Goal: Information Seeking & Learning: Learn about a topic

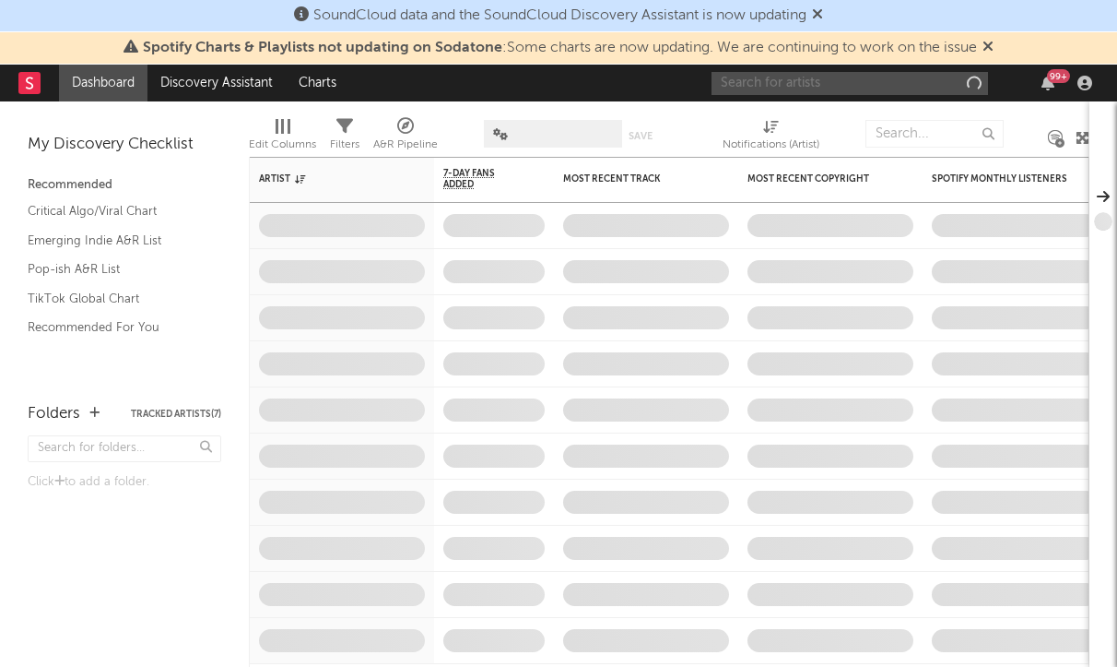
click at [758, 92] on input "text" at bounding box center [850, 83] width 277 height 23
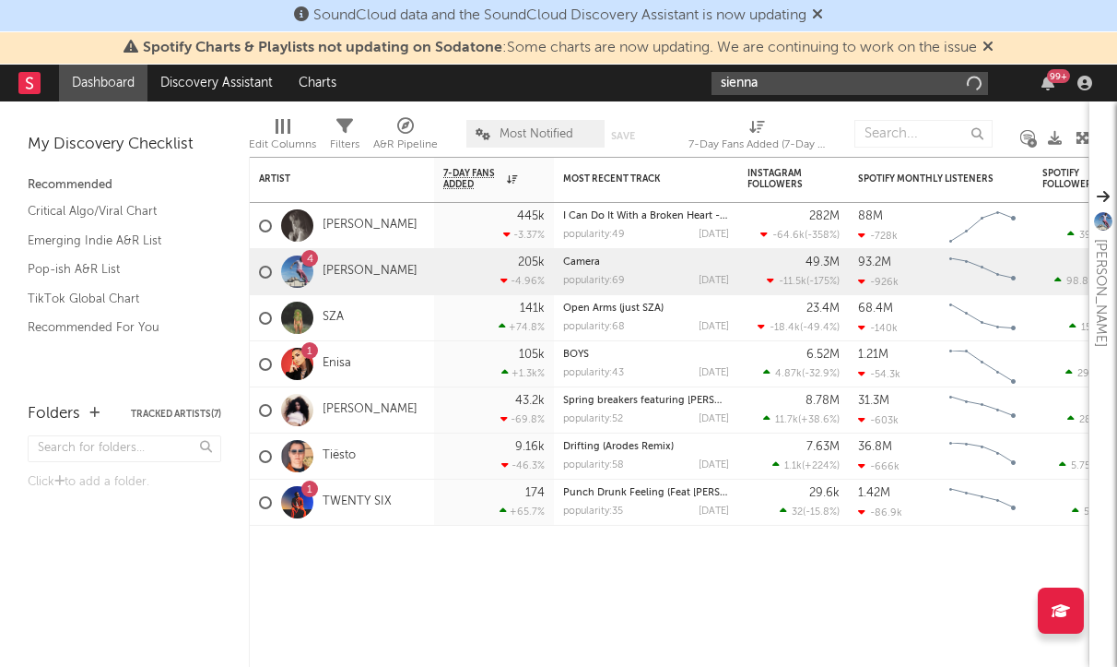
click at [778, 90] on input "sienna" at bounding box center [850, 83] width 277 height 23
click at [783, 77] on input "sienna" at bounding box center [850, 83] width 277 height 23
click at [765, 87] on input "sienna" at bounding box center [850, 83] width 277 height 23
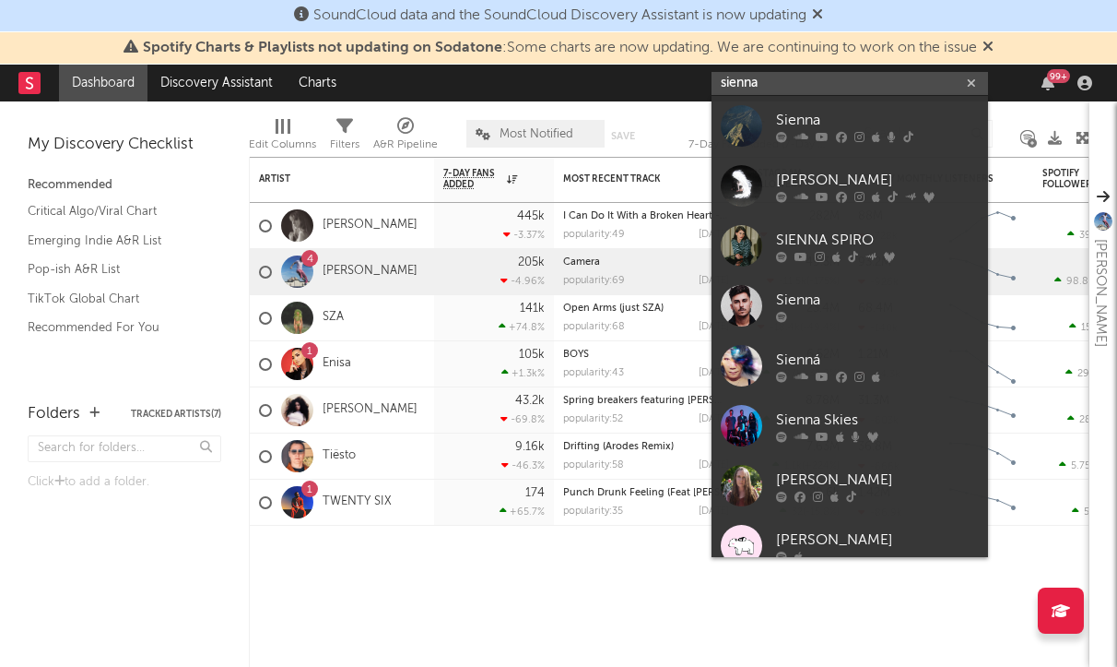
click at [765, 87] on input "sienna" at bounding box center [850, 83] width 277 height 23
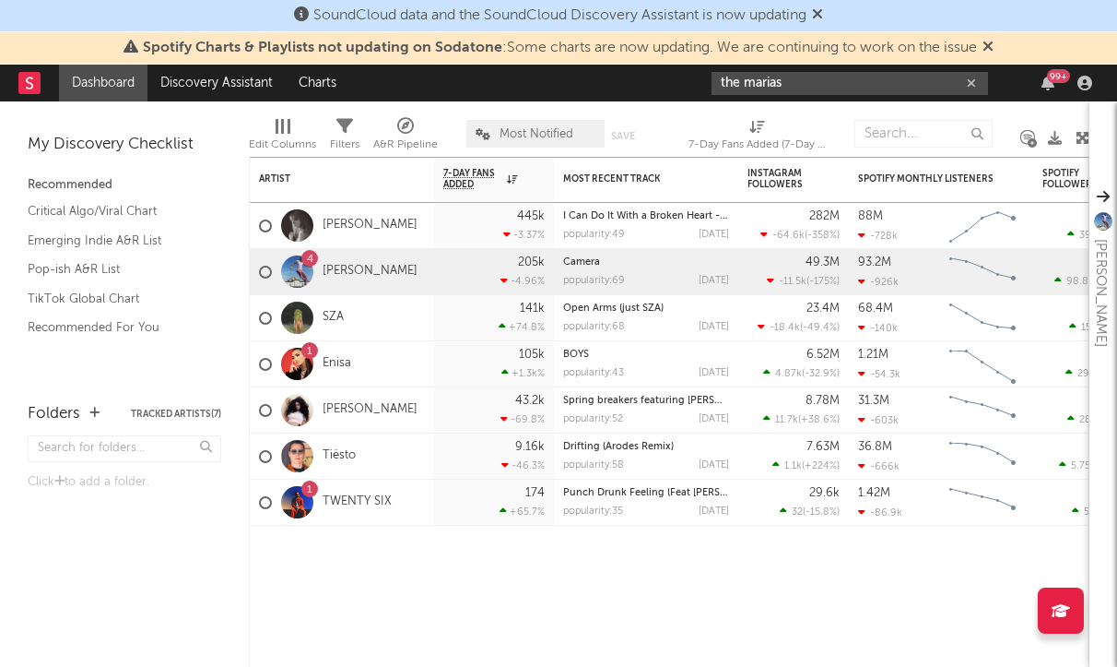
click at [833, 75] on input "the marias" at bounding box center [850, 83] width 277 height 23
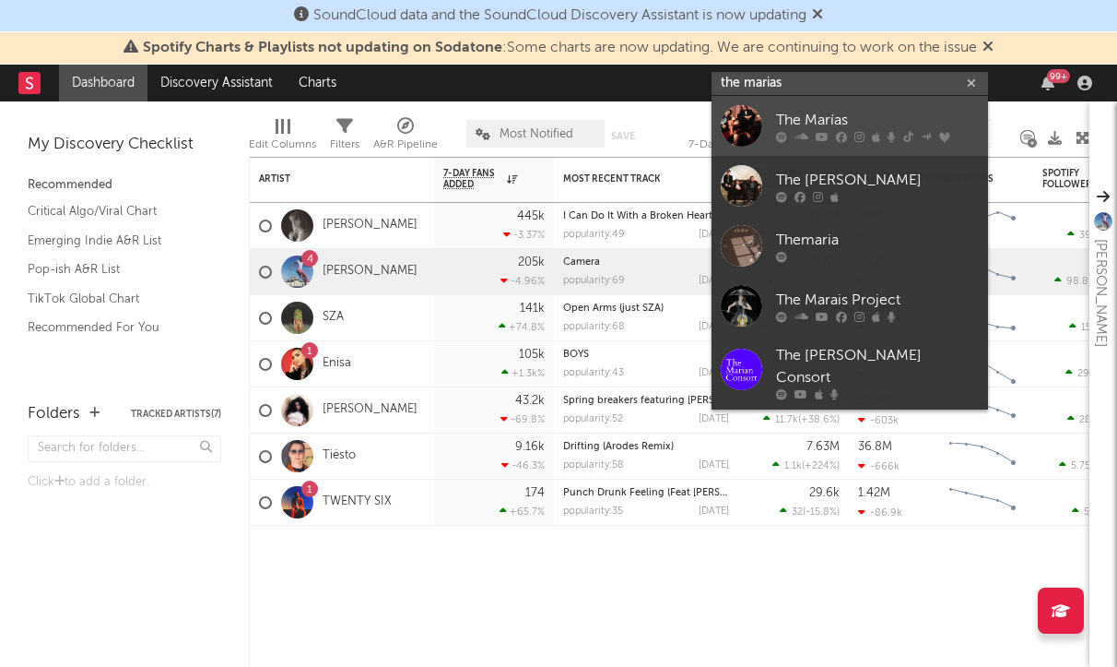
type input "the marias"
click at [800, 124] on div "The Marías" at bounding box center [877, 120] width 203 height 22
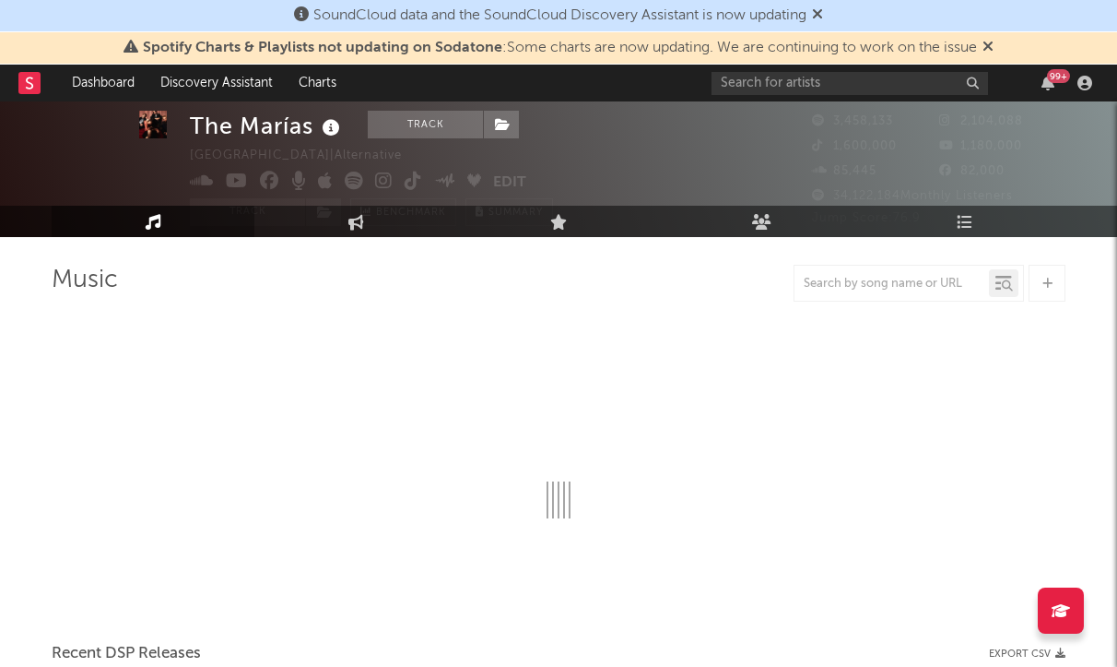
scroll to position [53, 0]
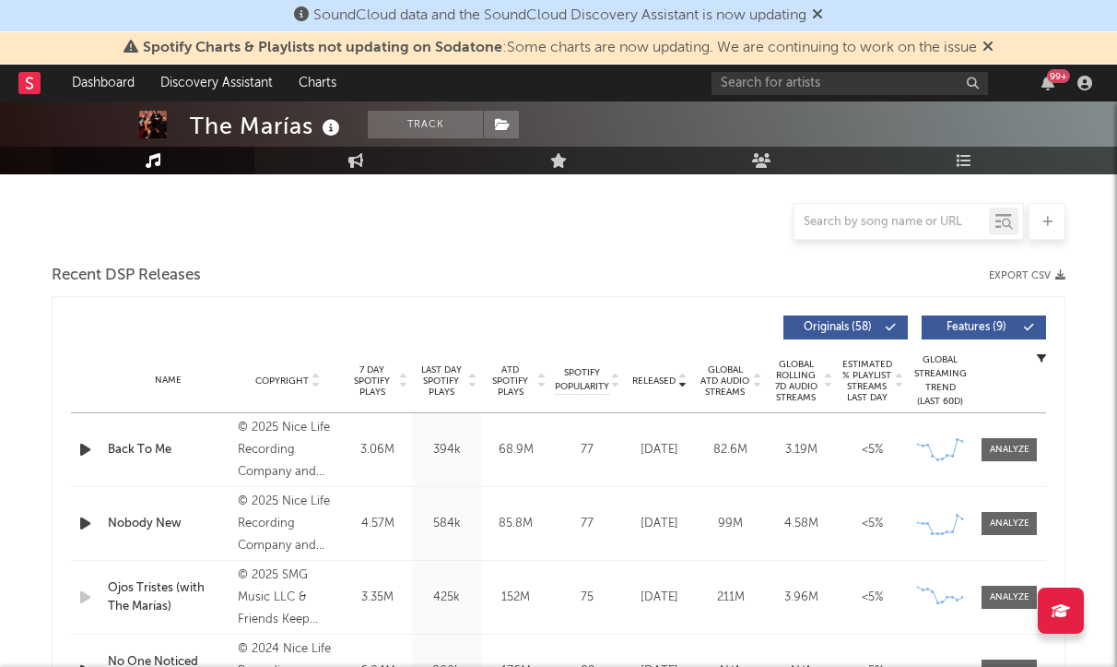
select select "6m"
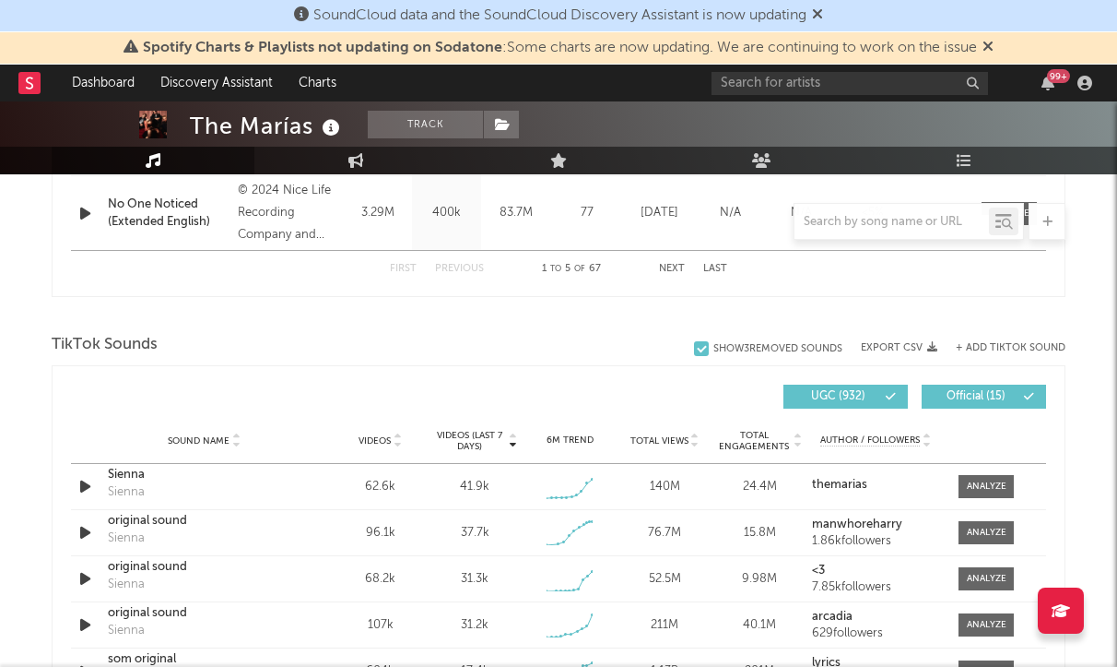
scroll to position [686, 0]
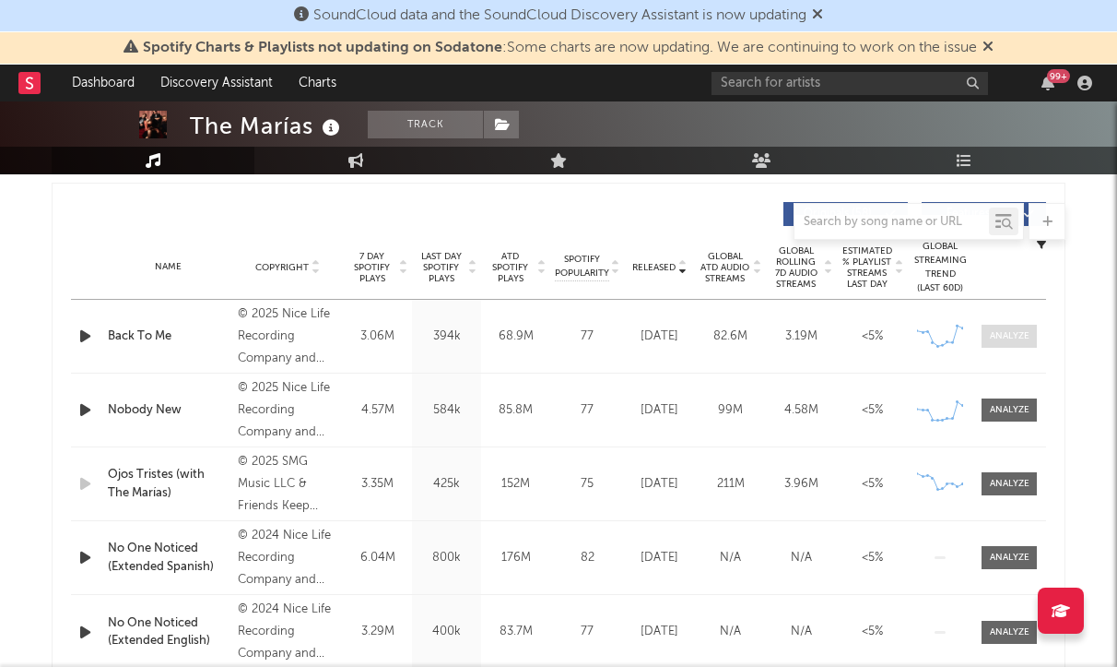
click at [1003, 336] on div at bounding box center [1010, 336] width 40 height 14
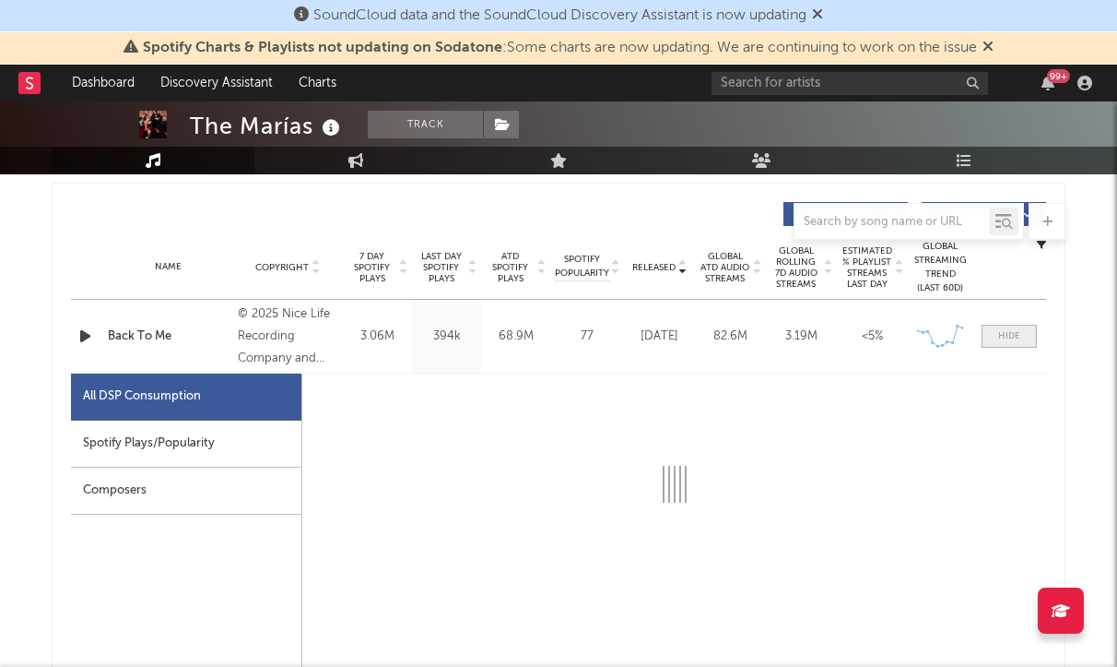
click at [1017, 345] on span at bounding box center [1009, 336] width 55 height 23
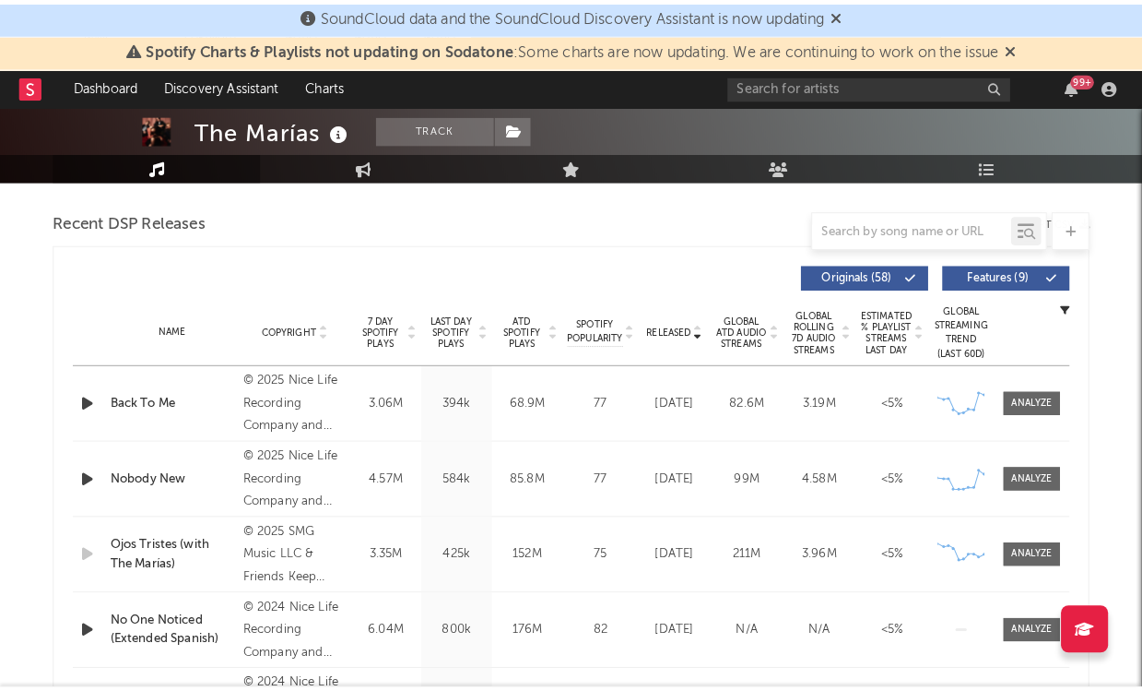
scroll to position [514, 0]
